Goal: Task Accomplishment & Management: Use online tool/utility

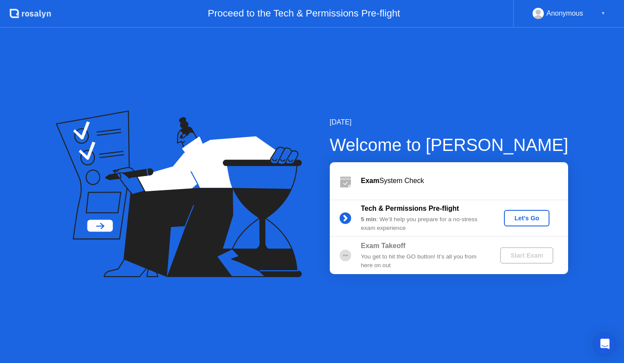
click at [536, 218] on div "Let's Go" at bounding box center [527, 218] width 39 height 7
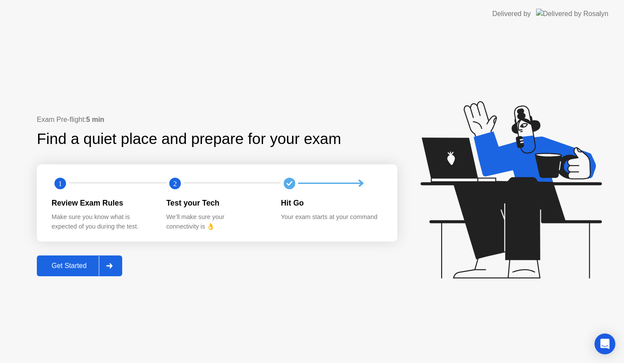
click at [78, 263] on div "Get Started" at bounding box center [68, 266] width 59 height 8
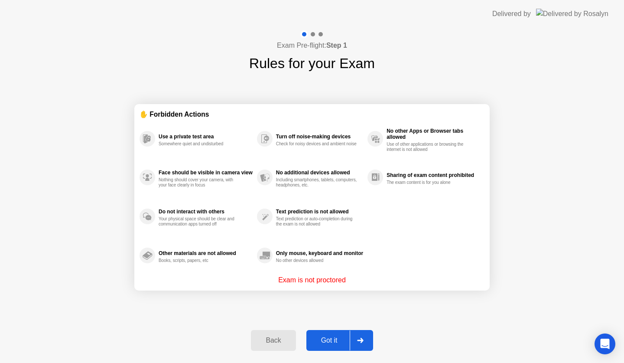
click at [331, 336] on div "Got it" at bounding box center [329, 340] width 41 height 8
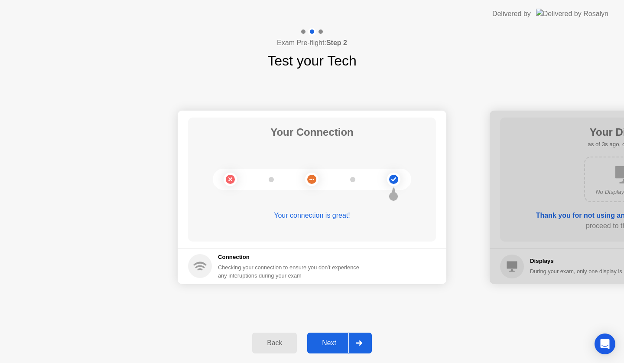
click at [331, 336] on button "Next" at bounding box center [339, 343] width 65 height 21
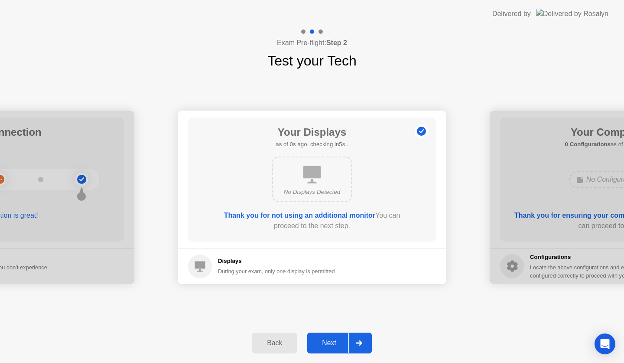
click at [331, 336] on button "Next" at bounding box center [339, 343] width 65 height 21
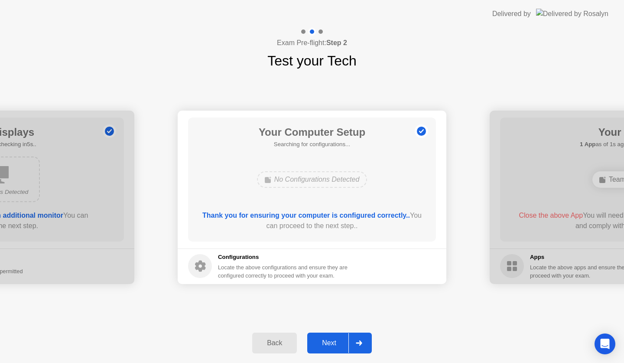
click at [331, 336] on button "Next" at bounding box center [339, 343] width 65 height 21
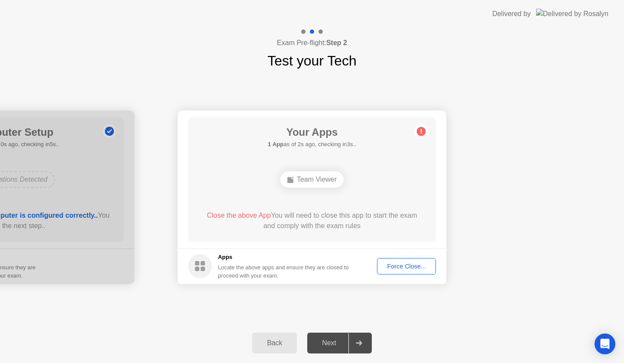
click at [422, 265] on div "Force Close..." at bounding box center [406, 266] width 53 height 7
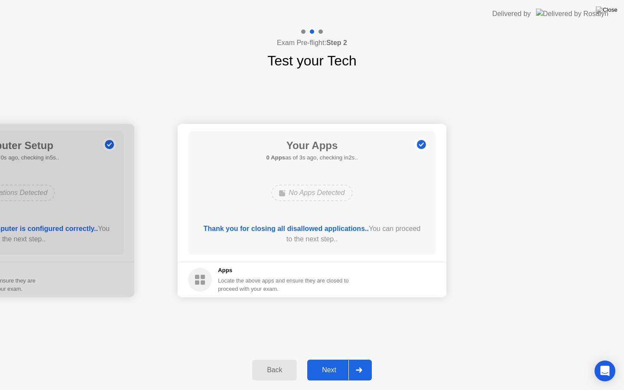
click at [330, 362] on div "Next" at bounding box center [329, 370] width 39 height 8
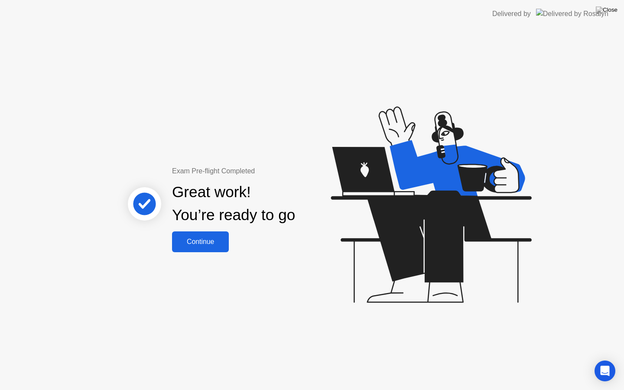
click at [181, 238] on div "Continue" at bounding box center [201, 242] width 52 height 8
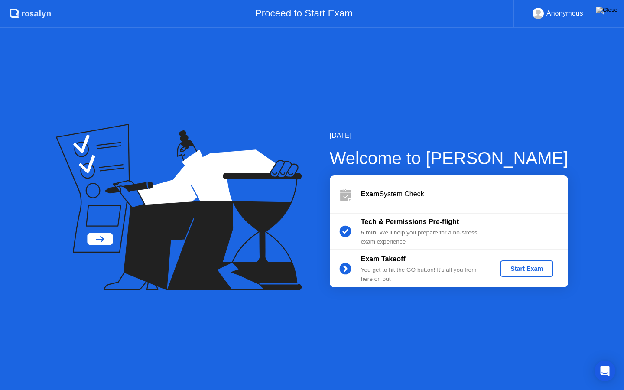
click at [523, 270] on div "Start Exam" at bounding box center [527, 268] width 46 height 7
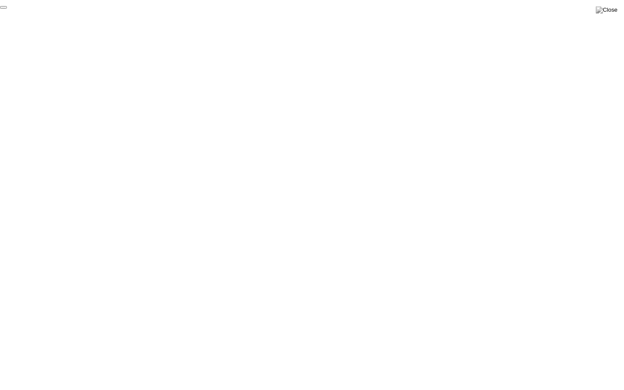
click div "End Proctoring Session"
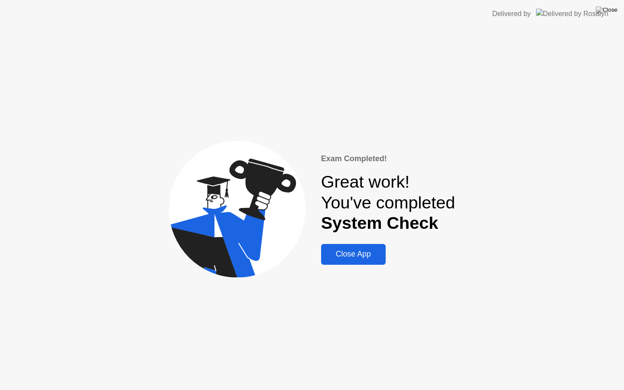
click at [340, 255] on div "Close App" at bounding box center [353, 254] width 59 height 9
